Goal: Task Accomplishment & Management: Manage account settings

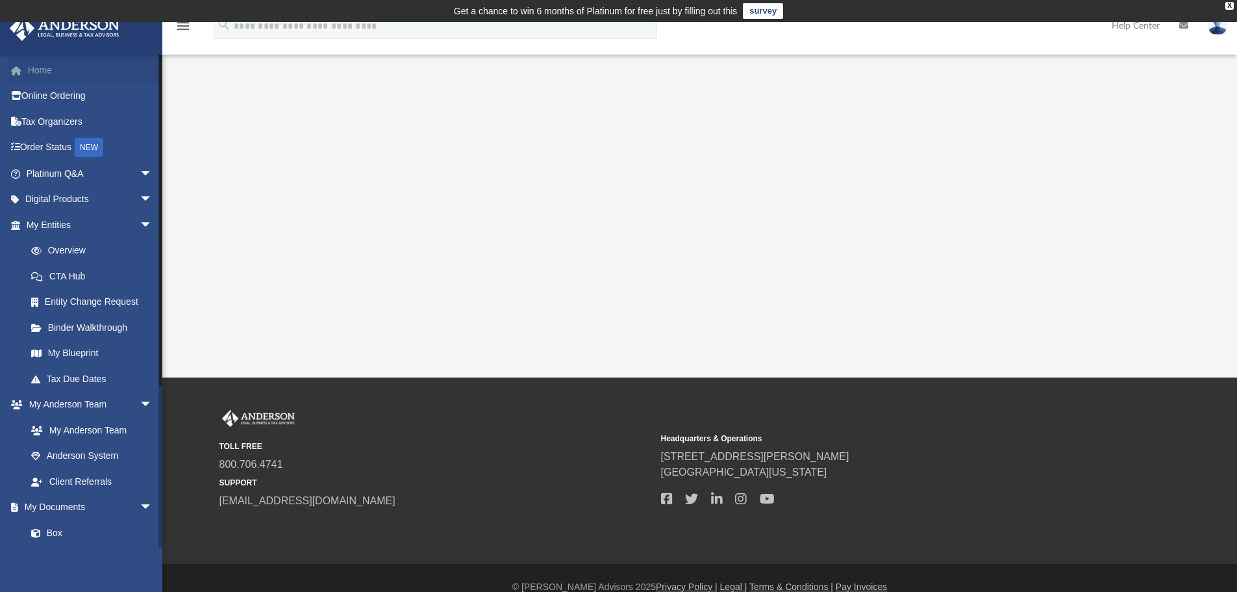
click at [47, 62] on link "Home" at bounding box center [90, 70] width 163 height 26
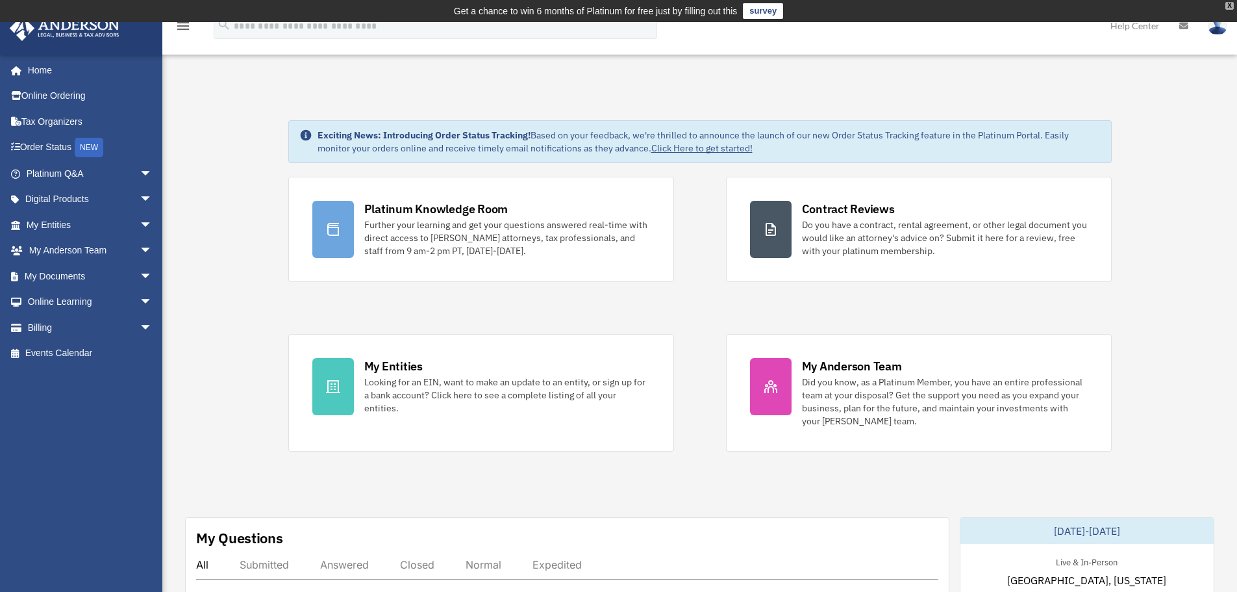
click at [1232, 4] on div "X" at bounding box center [1229, 6] width 8 height 8
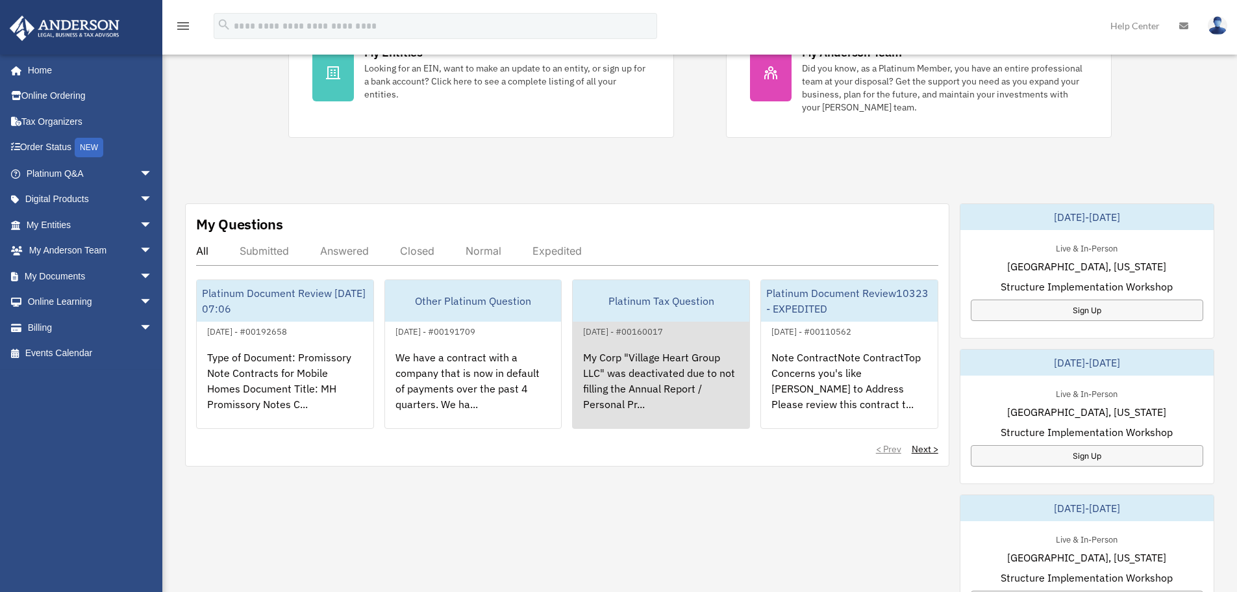
scroll to position [325, 0]
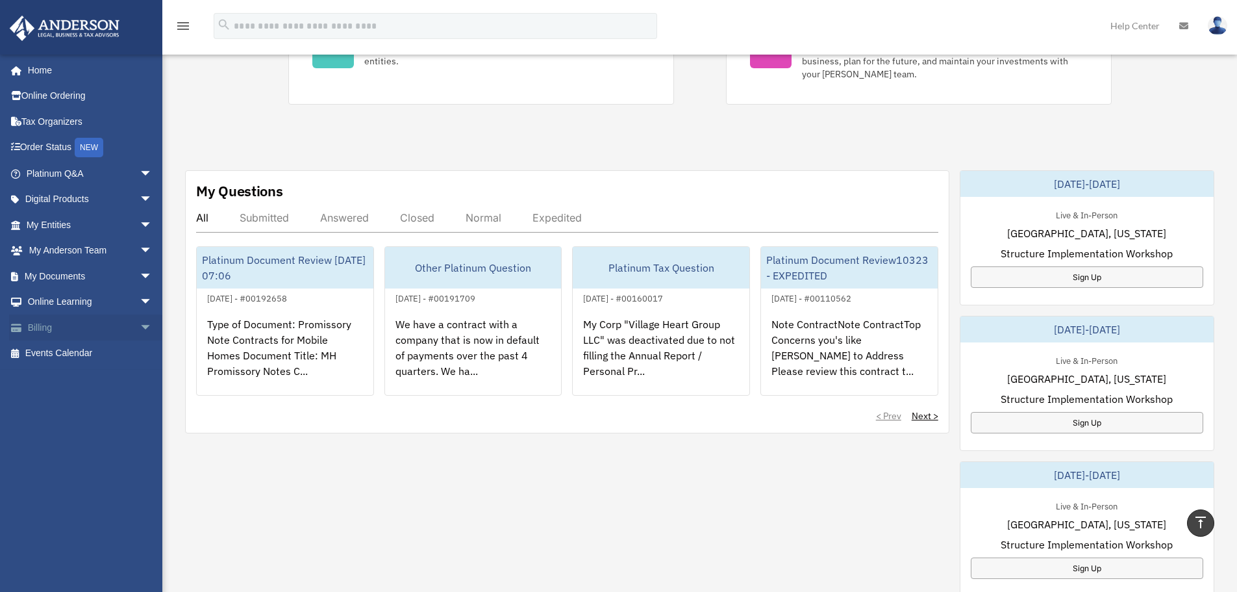
click at [140, 327] on span "arrow_drop_down" at bounding box center [153, 327] width 26 height 27
click at [83, 351] on link "$ Open Invoices" at bounding box center [95, 353] width 154 height 27
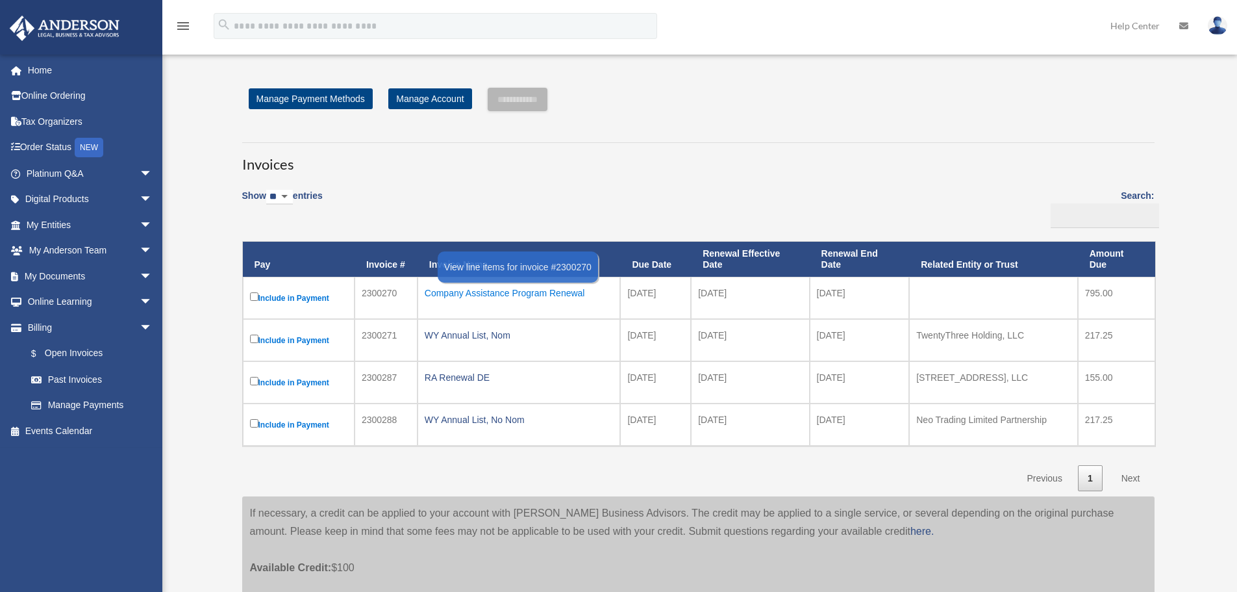
click at [556, 295] on div "Company Assistance Program Renewal" at bounding box center [519, 293] width 189 height 18
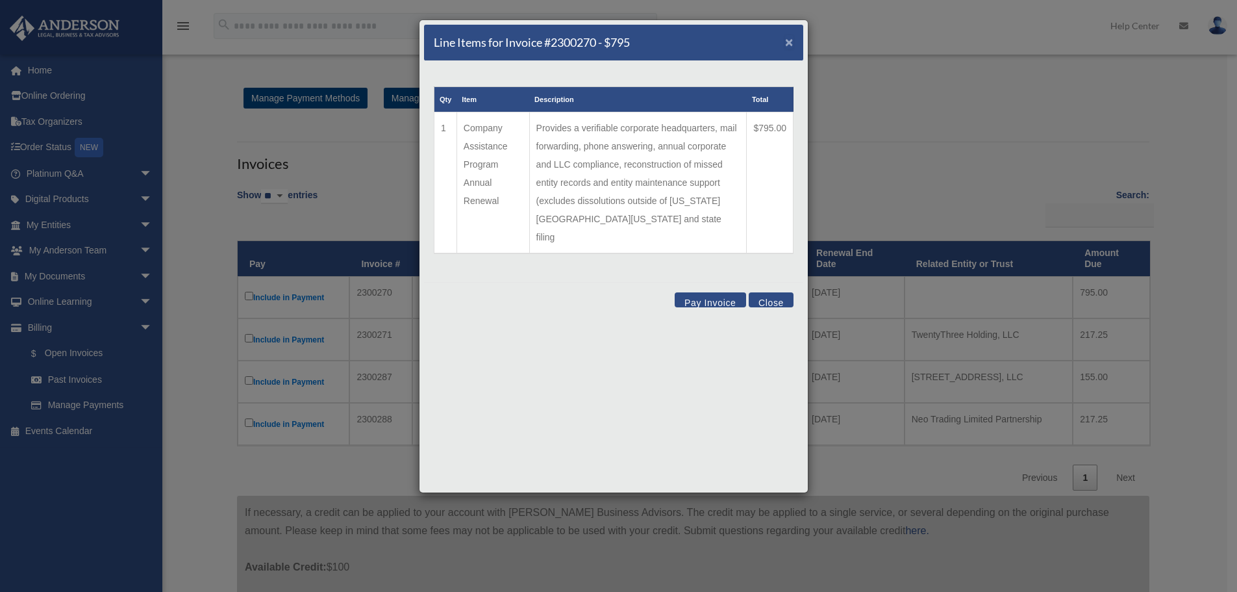
click at [790, 41] on span "×" at bounding box center [789, 41] width 8 height 15
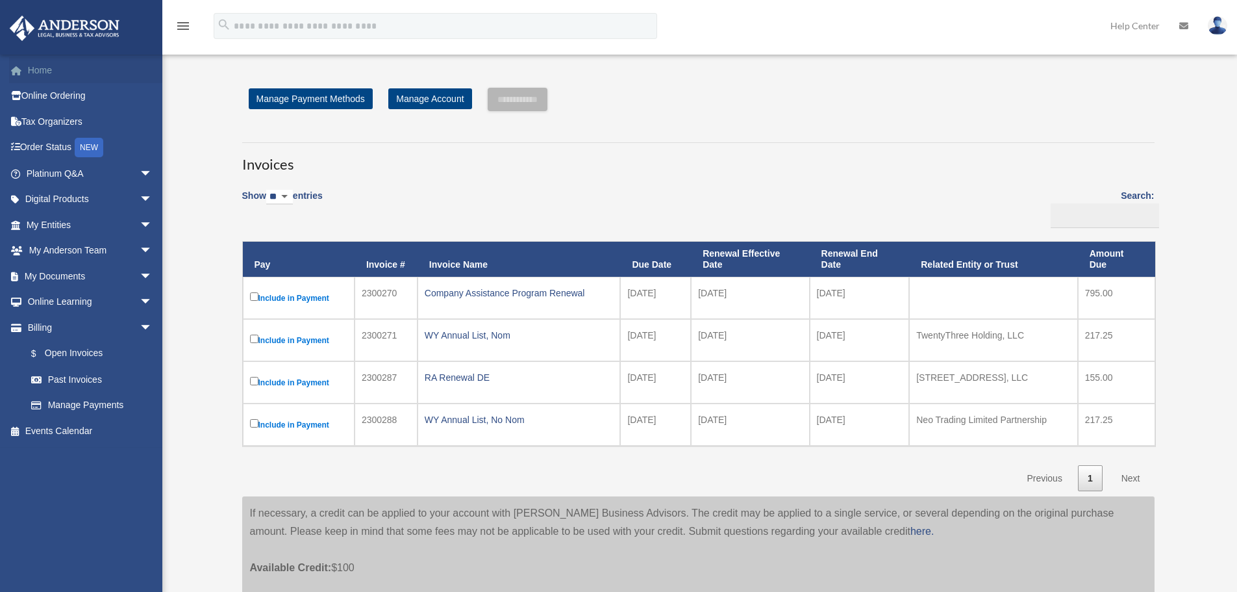
click at [37, 62] on link "Home" at bounding box center [90, 70] width 163 height 26
